Goal: Task Accomplishment & Management: Use online tool/utility

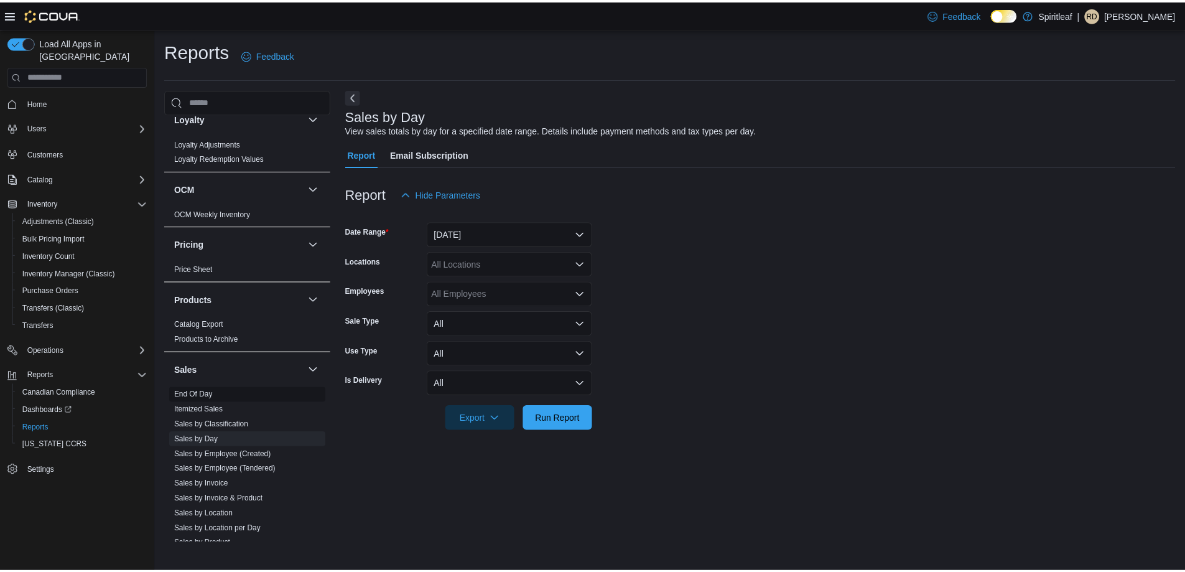
scroll to position [747, 0]
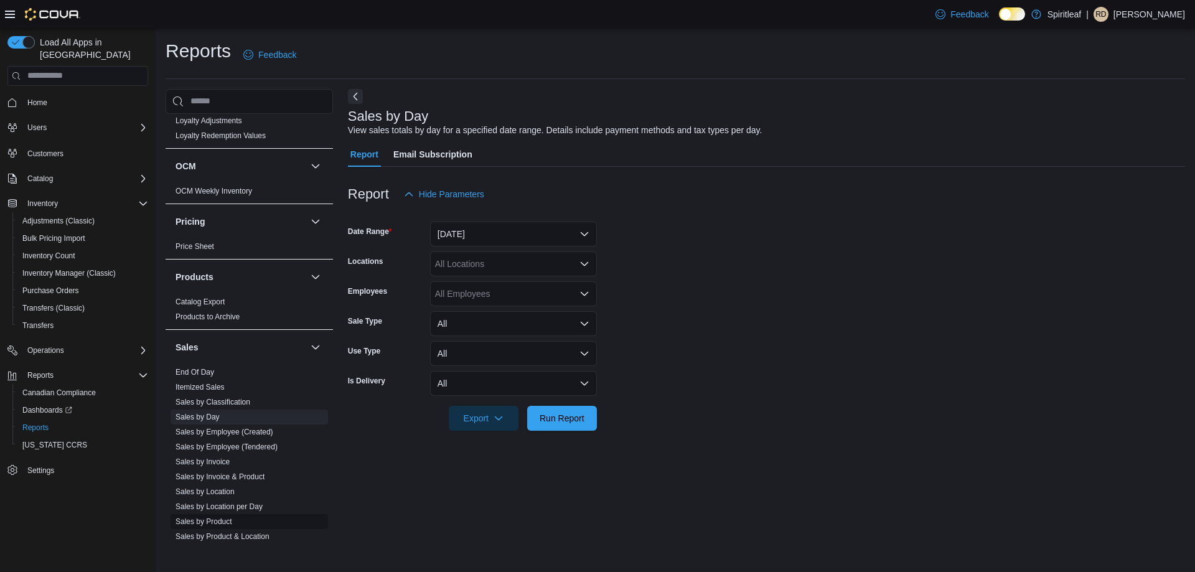
click at [228, 517] on link "Sales by Product" at bounding box center [203, 521] width 57 height 9
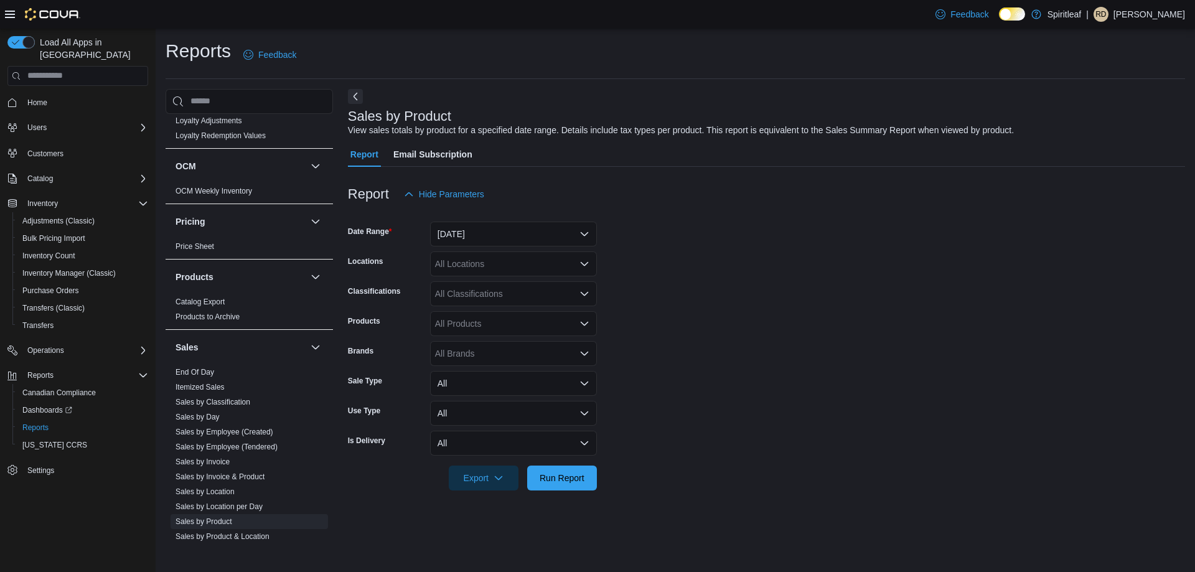
click at [492, 295] on div "All Classifications" at bounding box center [513, 293] width 167 height 25
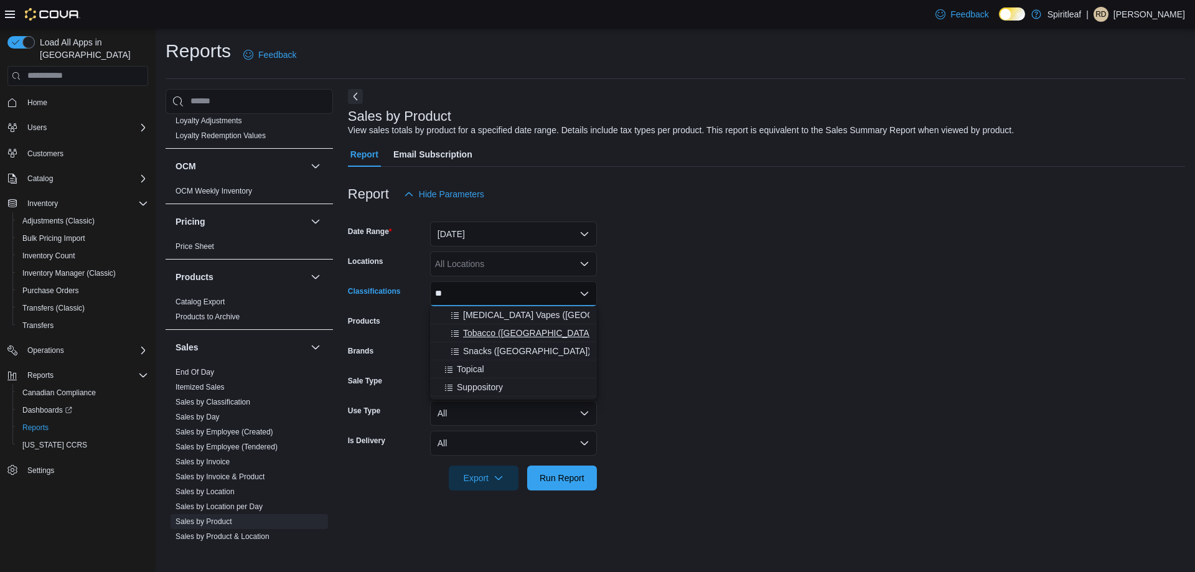
type input "**"
click at [511, 331] on span "Tobacco ([GEOGRAPHIC_DATA])" at bounding box center [528, 333] width 131 height 12
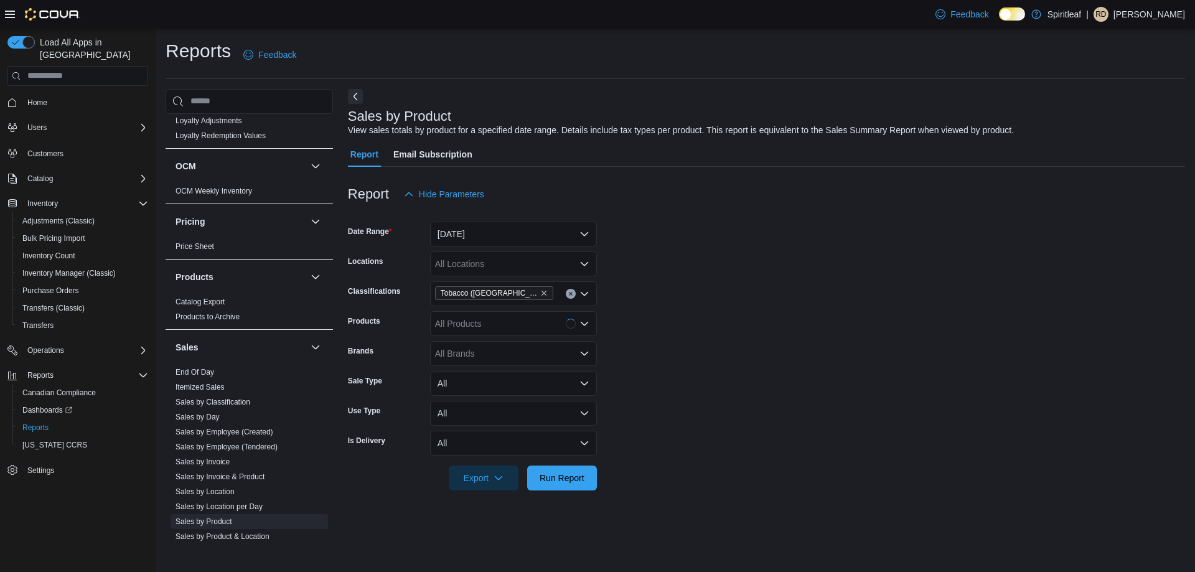
drag, startPoint x: 743, startPoint y: 395, endPoint x: 724, endPoint y: 416, distance: 28.2
click at [731, 410] on form "Date Range [DATE] Locations All Locations Classifications Tobacco ([GEOGRAPHIC_…" at bounding box center [766, 349] width 837 height 284
click at [563, 467] on span "Run Report" at bounding box center [562, 477] width 55 height 25
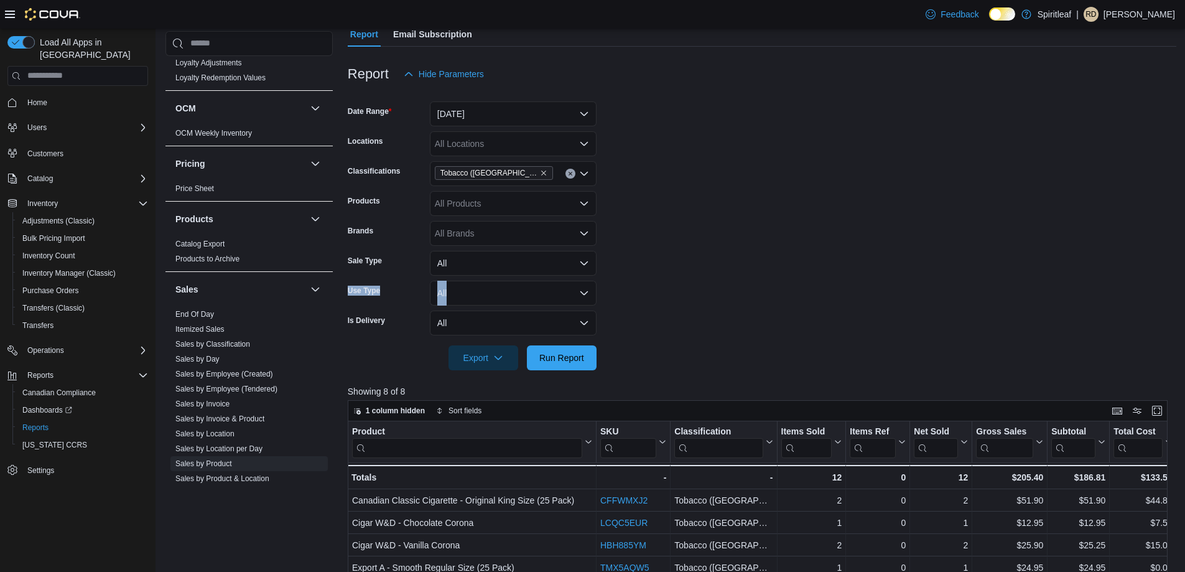
scroll to position [311, 0]
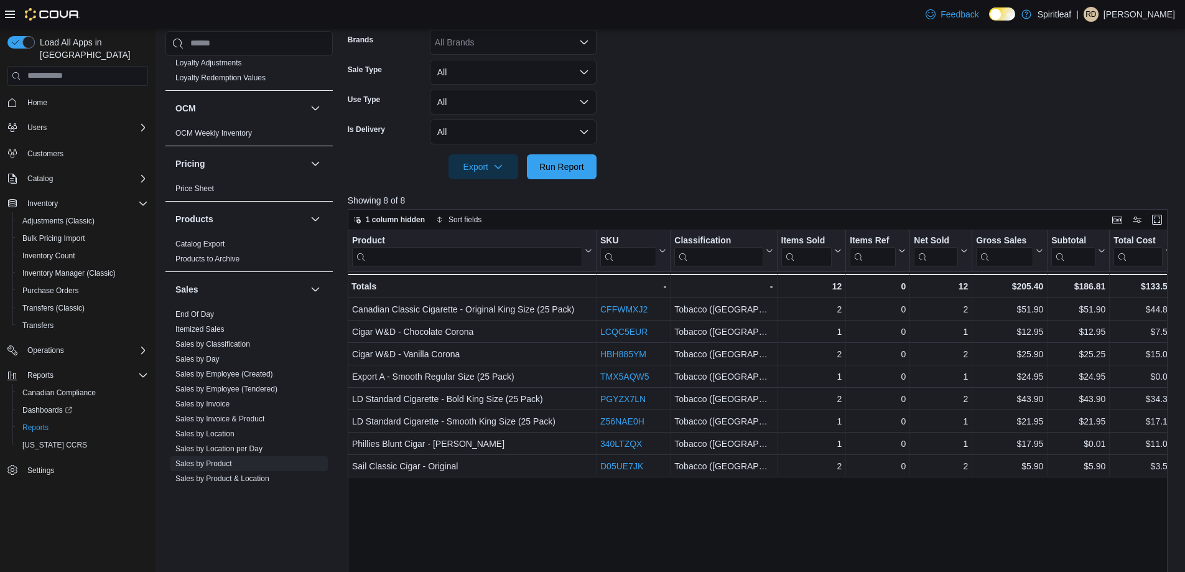
click at [480, 511] on div "Product Click to view column header actions SKU Click to view column header act…" at bounding box center [762, 448] width 829 height 436
